Goal: Information Seeking & Learning: Learn about a topic

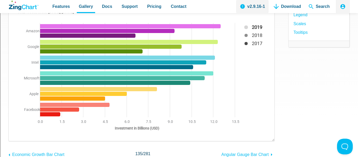
scroll to position [94, 0]
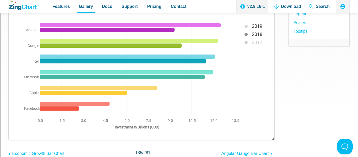
click at [248, 28] on div "App Content" at bounding box center [252, 13] width 29 height 30
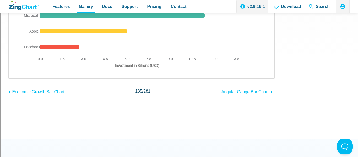
scroll to position [156, 0]
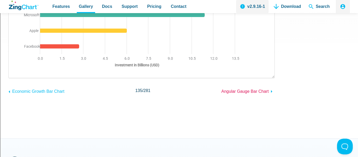
click at [242, 91] on span "Angular Gauge Bar Chart" at bounding box center [245, 91] width 47 height 4
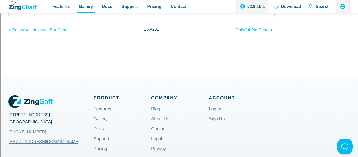
scroll to position [218, 0]
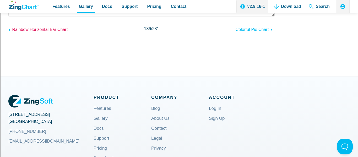
click at [53, 28] on span "Rainbow Horizontal Bar Chart" at bounding box center [40, 29] width 56 height 4
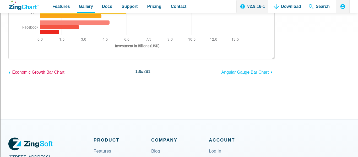
click at [41, 68] on link "Economic Growth Bar Chart" at bounding box center [36, 71] width 56 height 8
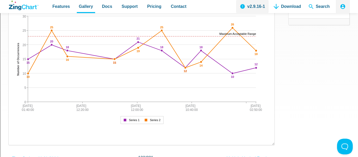
scroll to position [86, 0]
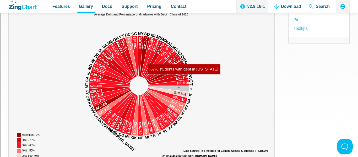
scroll to position [79, 0]
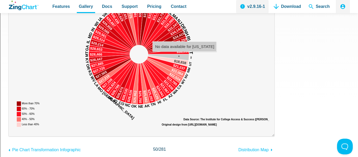
scroll to position [113, 0]
